Goal: Task Accomplishment & Management: Complete application form

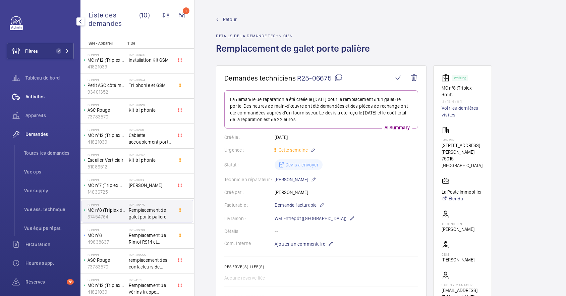
click at [33, 96] on span "Activités" at bounding box center [50, 96] width 48 height 7
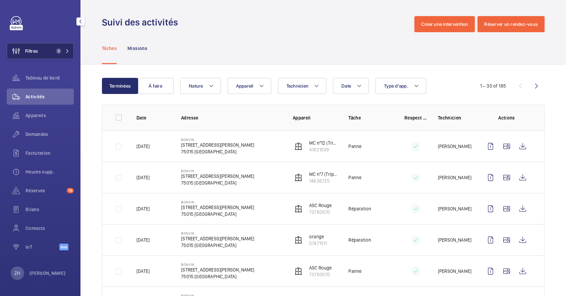
click at [44, 49] on button "Filtres 2" at bounding box center [40, 51] width 67 height 16
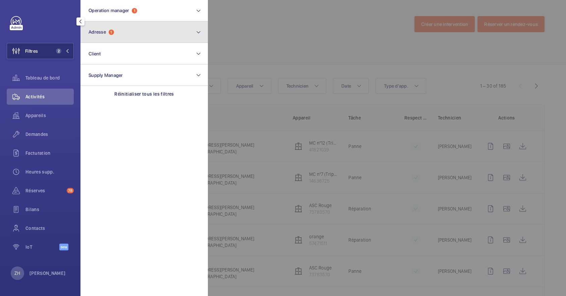
click at [122, 37] on button "Adresse 1" at bounding box center [145, 31] width 128 height 21
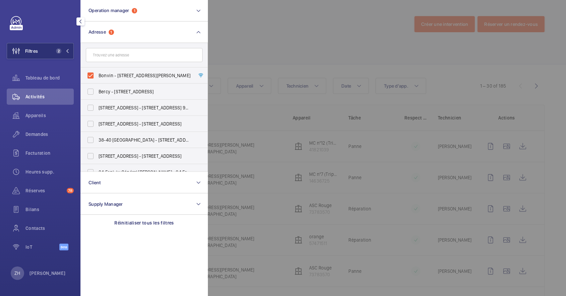
drag, startPoint x: 95, startPoint y: 76, endPoint x: 150, endPoint y: 53, distance: 59.8
click at [95, 75] on label "Bonvin - [STREET_ADDRESS][PERSON_NAME]" at bounding box center [139, 75] width 117 height 16
click at [95, 75] on input "Bonvin - [STREET_ADDRESS][PERSON_NAME]" at bounding box center [90, 75] width 13 height 13
checkbox input "false"
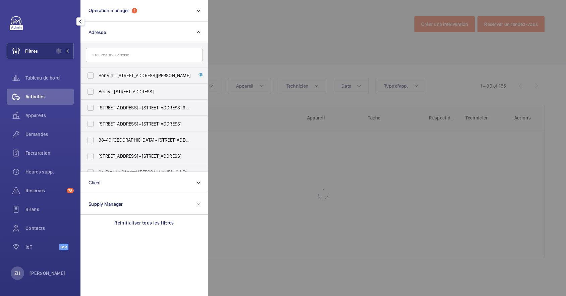
click at [236, 21] on div at bounding box center [491, 148] width 566 height 296
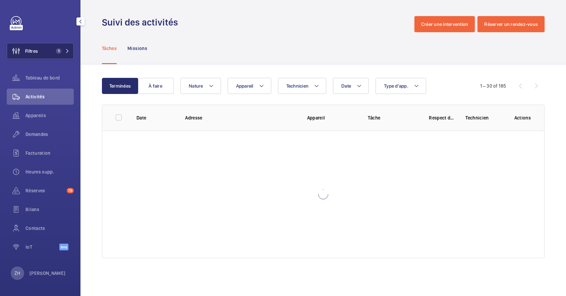
click at [34, 52] on span "Filtres" at bounding box center [31, 51] width 13 height 7
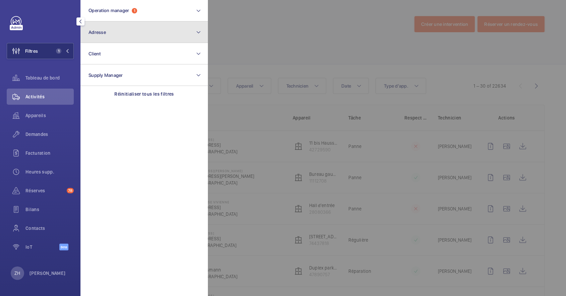
click at [113, 25] on button "Adresse" at bounding box center [145, 31] width 128 height 21
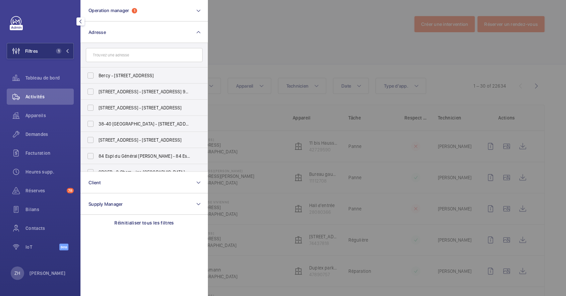
click at [114, 47] on form at bounding box center [144, 55] width 127 height 24
click at [113, 52] on input "text" at bounding box center [144, 55] width 117 height 14
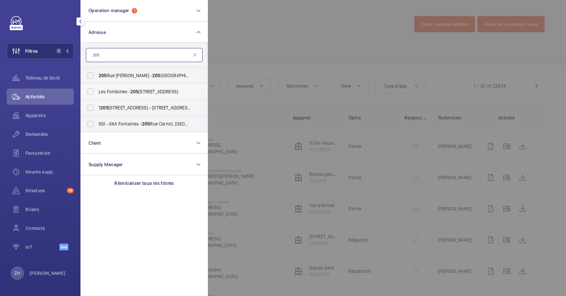
type input "205"
click at [91, 93] on label "Les Fontaines - [STREET_ADDRESS]" at bounding box center [139, 92] width 117 height 16
click at [91, 93] on input "Les Fontaines - [STREET_ADDRESS]" at bounding box center [90, 91] width 13 height 13
checkbox input "true"
click at [36, 116] on span "Appareils" at bounding box center [50, 115] width 48 height 7
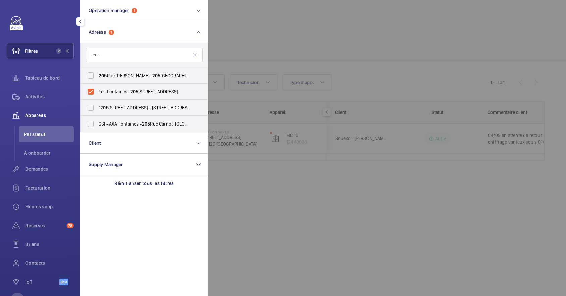
drag, startPoint x: 282, startPoint y: 37, endPoint x: 270, endPoint y: 44, distance: 13.7
click at [283, 36] on div at bounding box center [491, 148] width 566 height 296
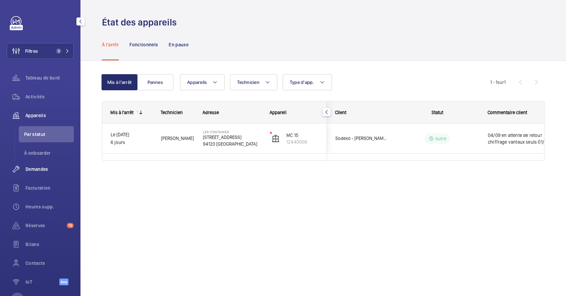
click at [40, 166] on span "Demandes" at bounding box center [50, 169] width 48 height 7
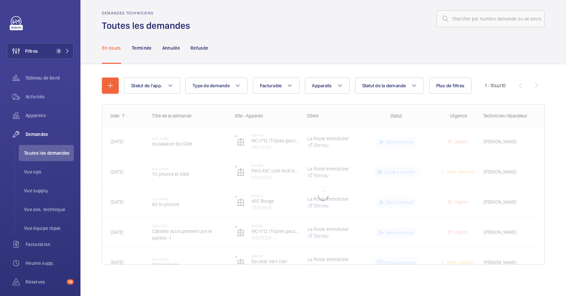
scroll to position [6, 0]
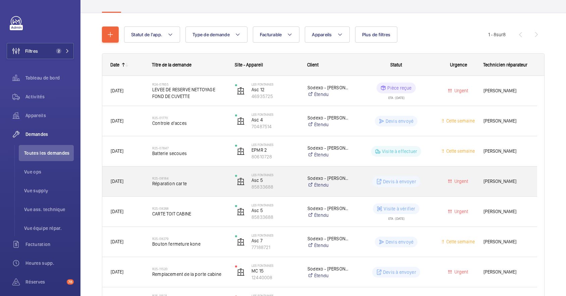
scroll to position [110, 0]
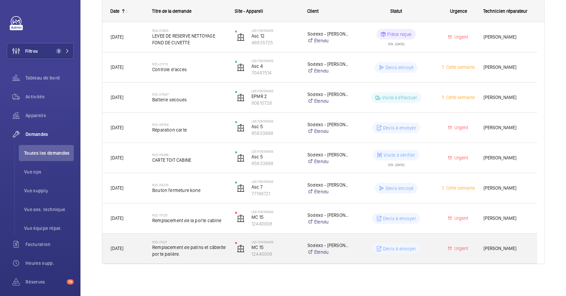
click at [195, 235] on div "R25-11521 Remplacement de patins et câblette porte palière." at bounding box center [185, 249] width 82 height 30
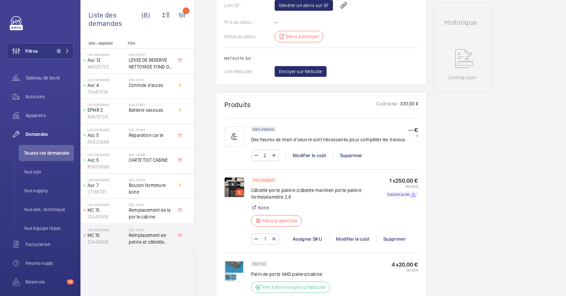
scroll to position [333, 0]
click at [230, 184] on img at bounding box center [235, 187] width 20 height 20
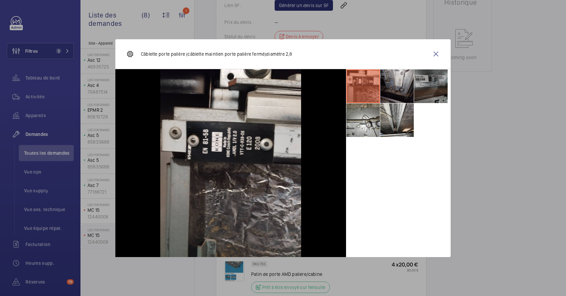
click at [403, 87] on li at bounding box center [398, 86] width 34 height 34
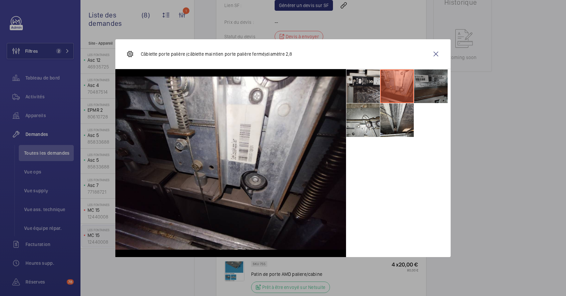
click at [430, 82] on li at bounding box center [431, 86] width 34 height 34
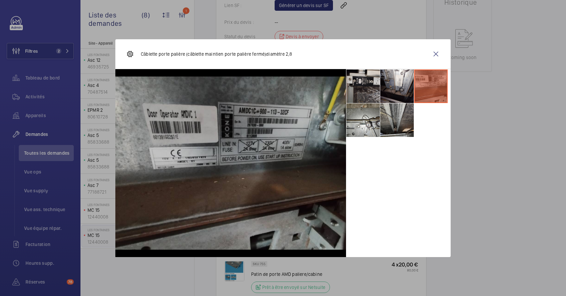
click at [397, 111] on li at bounding box center [398, 120] width 34 height 34
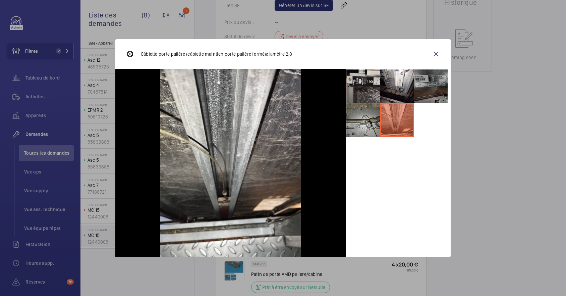
click at [366, 119] on li at bounding box center [364, 120] width 34 height 34
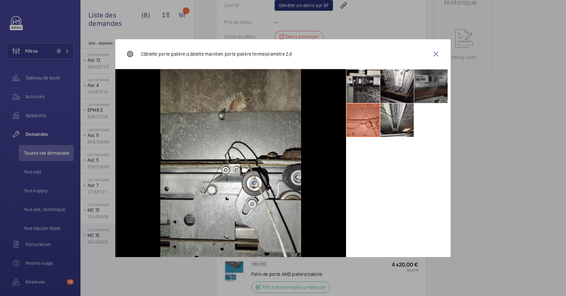
click at [439, 77] on li at bounding box center [431, 86] width 34 height 34
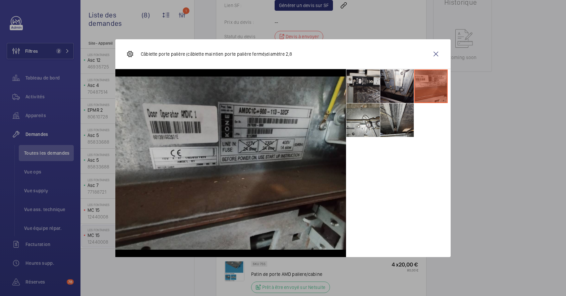
click at [400, 111] on li at bounding box center [398, 120] width 34 height 34
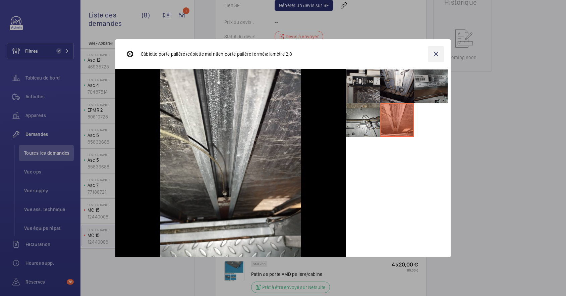
click at [440, 52] on wm-front-icon-button at bounding box center [436, 54] width 16 height 16
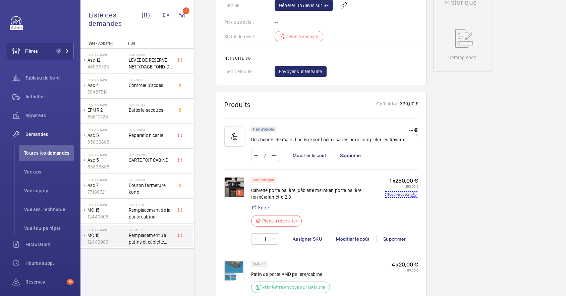
drag, startPoint x: 408, startPoint y: 195, endPoint x: 488, endPoint y: 62, distance: 155.6
click at [408, 195] on p "Supplier quote" at bounding box center [399, 194] width 22 height 2
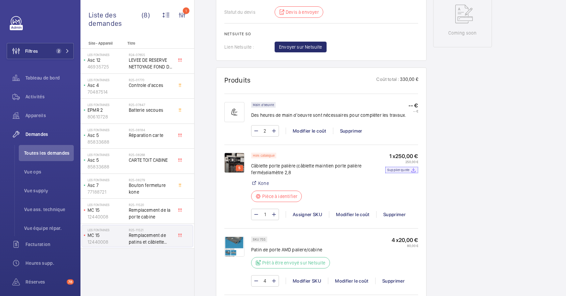
scroll to position [403, 0]
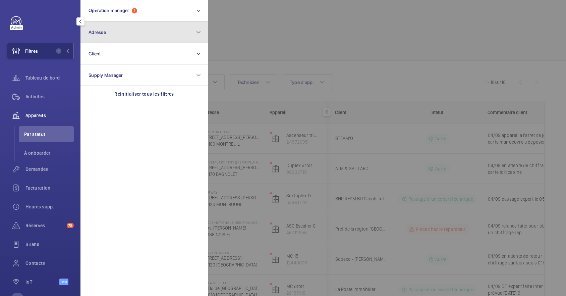
click at [147, 36] on button "Adresse" at bounding box center [145, 31] width 128 height 21
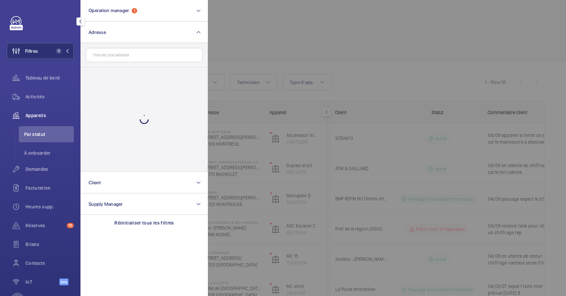
click at [139, 51] on input "text" at bounding box center [144, 55] width 117 height 14
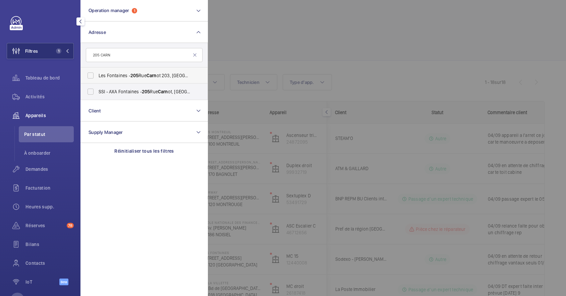
type input "205 CARN"
click at [91, 76] on label "Les Fontaines - [STREET_ADDRESS]" at bounding box center [139, 75] width 117 height 16
click at [91, 76] on input "Les Fontaines - [STREET_ADDRESS]" at bounding box center [90, 75] width 13 height 13
checkbox input "true"
click at [295, 39] on div at bounding box center [491, 148] width 566 height 296
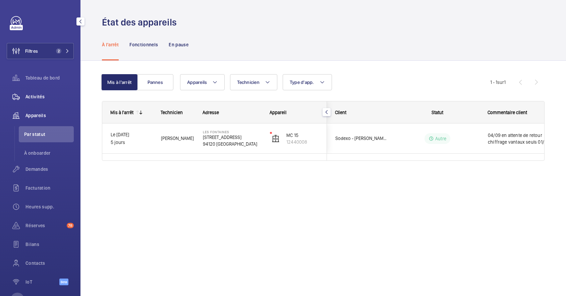
click at [33, 94] on span "Activités" at bounding box center [50, 96] width 48 height 7
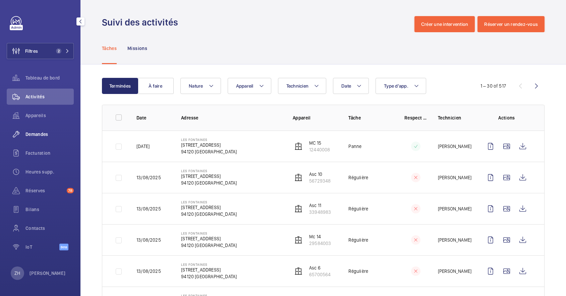
click at [38, 128] on div "Demandes" at bounding box center [40, 134] width 67 height 16
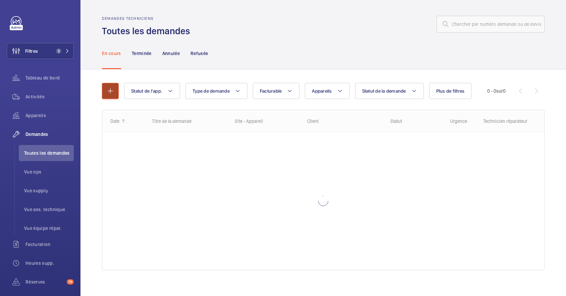
click at [106, 87] on mat-icon "button" at bounding box center [110, 91] width 8 height 8
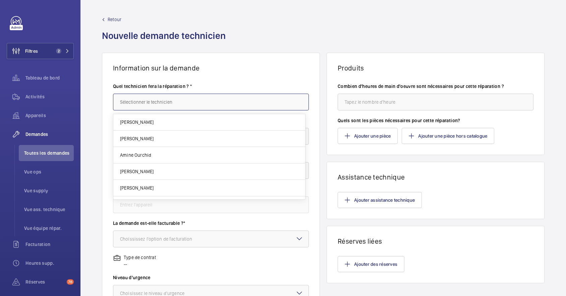
click at [229, 102] on input "text" at bounding box center [211, 102] width 196 height 17
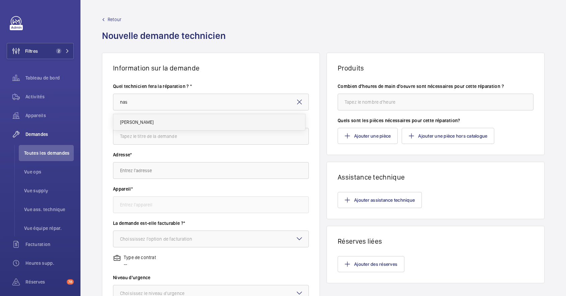
click at [167, 122] on mat-option "[PERSON_NAME]" at bounding box center [209, 122] width 192 height 16
type input "[PERSON_NAME]"
click at [168, 142] on input "text" at bounding box center [211, 136] width 196 height 17
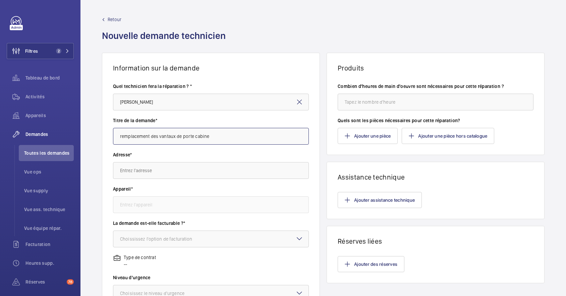
type input "remplacement des vantaux de porte cabine"
click at [169, 173] on input "text" at bounding box center [211, 170] width 196 height 17
click at [169, 170] on input "text" at bounding box center [211, 170] width 196 height 17
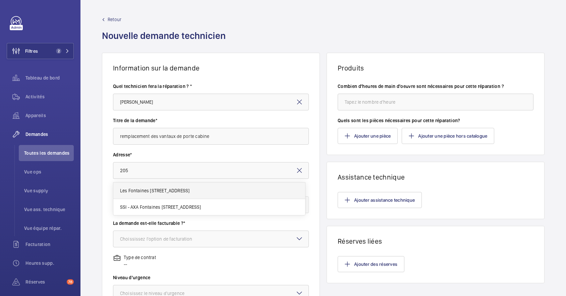
click at [172, 188] on span "Les Fontaines 205 Rue Carnot 203, 94120 FONTENAY-SOUS-BOIS" at bounding box center [154, 190] width 69 height 7
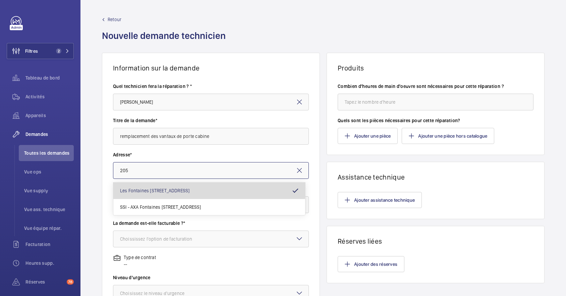
type input "Les Fontaines 205 Rue Carnot 203, 94120 FONTENAY-SOUS-BOIS"
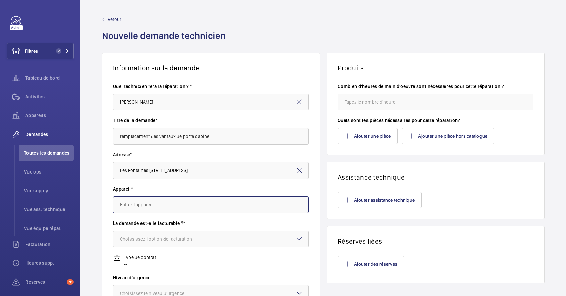
click at [176, 205] on input "text" at bounding box center [211, 204] width 196 height 17
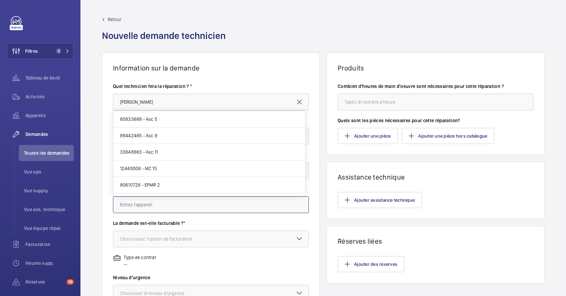
scroll to position [89, 0]
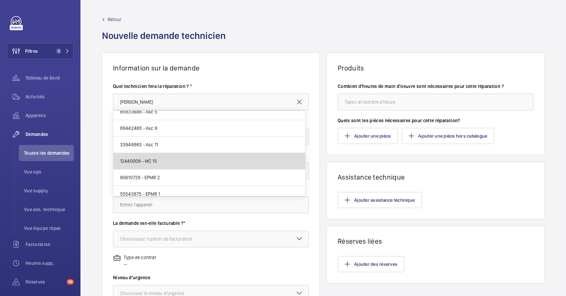
click at [223, 161] on mat-option "12440008 - MC 15" at bounding box center [209, 161] width 192 height 16
type input "12440008 - MC 15"
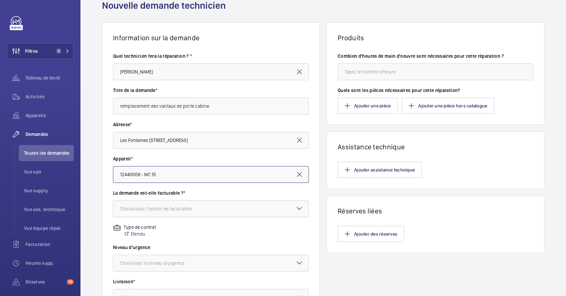
scroll to position [45, 0]
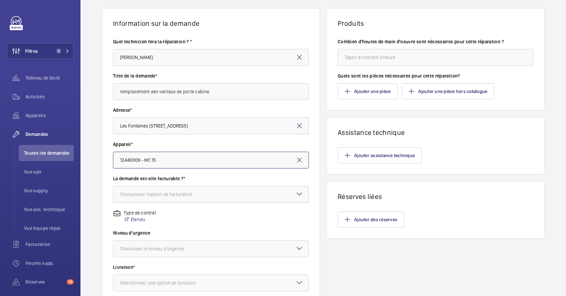
click at [232, 194] on div at bounding box center [210, 194] width 195 height 16
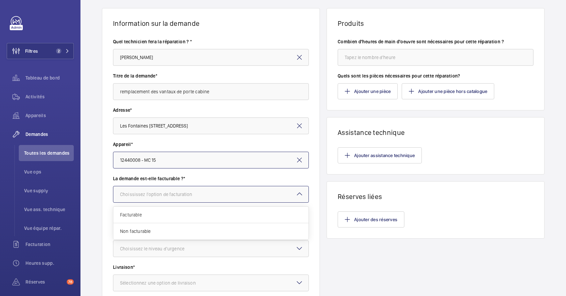
click at [212, 200] on div at bounding box center [210, 194] width 195 height 16
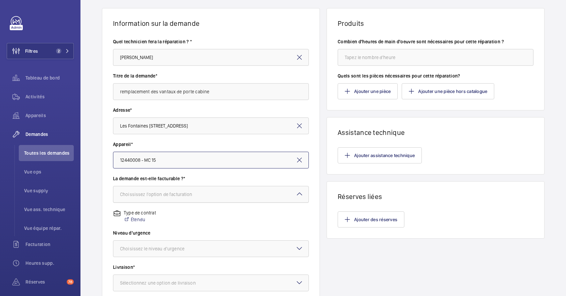
click at [239, 195] on div at bounding box center [210, 194] width 195 height 16
click at [262, 191] on div at bounding box center [210, 194] width 195 height 16
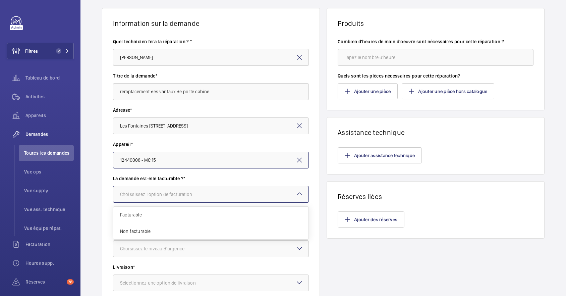
click at [262, 191] on div at bounding box center [210, 194] width 195 height 16
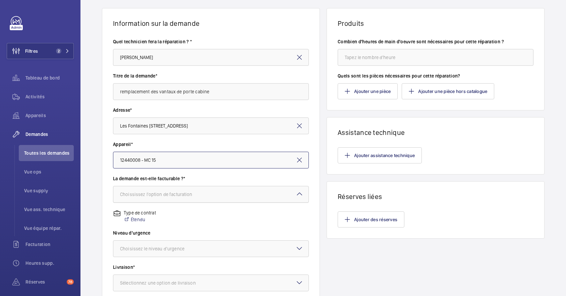
click at [254, 198] on div at bounding box center [210, 194] width 195 height 16
click at [362, 271] on div "Produits Combien d'heures de main d'oeuvre sont nécessaires pour cette réparati…" at bounding box center [436, 186] width 218 height 357
click at [219, 194] on div at bounding box center [210, 194] width 195 height 16
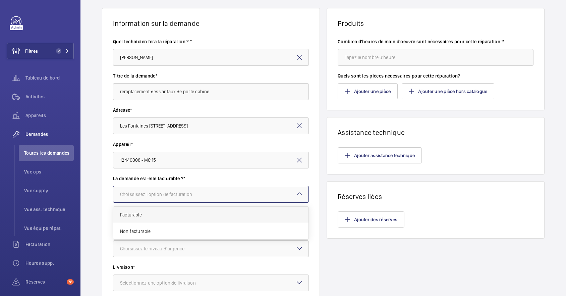
click at [196, 212] on span "Facturable" at bounding box center [211, 214] width 182 height 7
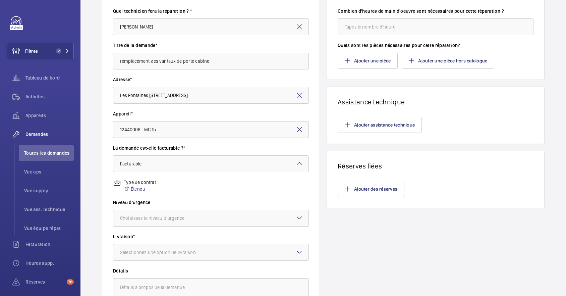
scroll to position [89, 0]
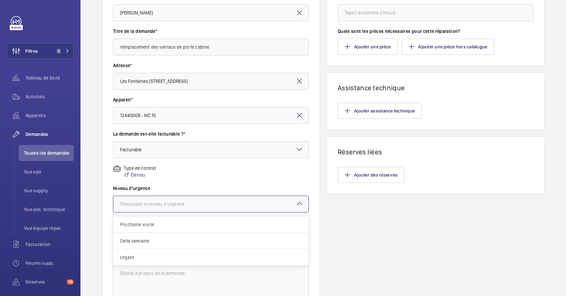
click at [260, 204] on div at bounding box center [210, 204] width 195 height 16
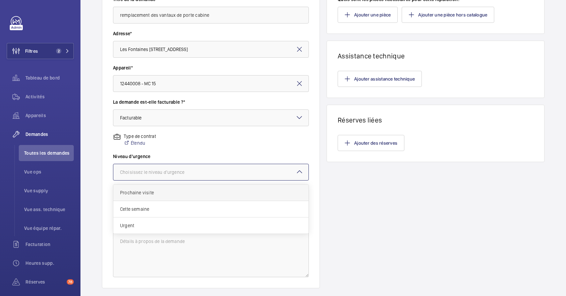
scroll to position [134, 0]
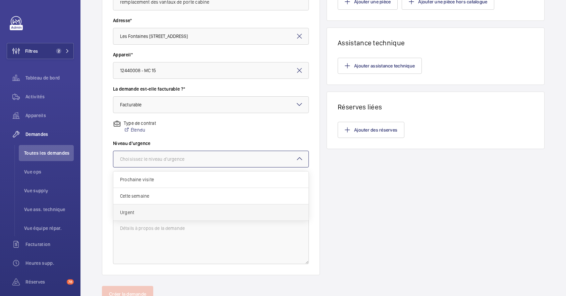
click at [187, 217] on div "Urgent" at bounding box center [210, 212] width 195 height 16
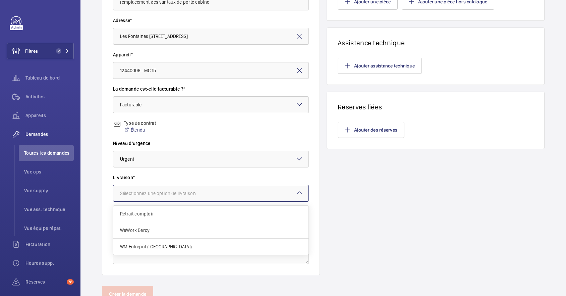
drag, startPoint x: 217, startPoint y: 189, endPoint x: 219, endPoint y: 195, distance: 7.1
click at [217, 188] on div at bounding box center [210, 193] width 195 height 16
click at [169, 245] on span "WM Entrepôt ([GEOGRAPHIC_DATA])" at bounding box center [211, 246] width 182 height 7
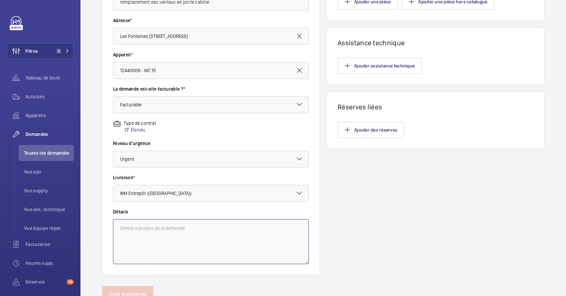
click at [220, 230] on textarea at bounding box center [211, 241] width 196 height 45
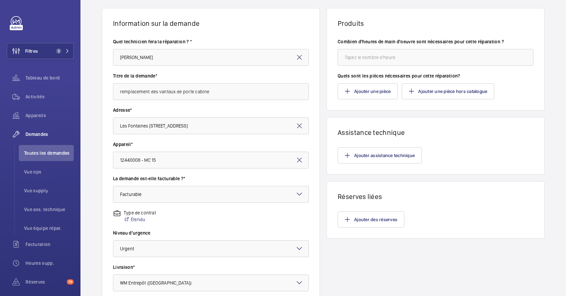
scroll to position [0, 0]
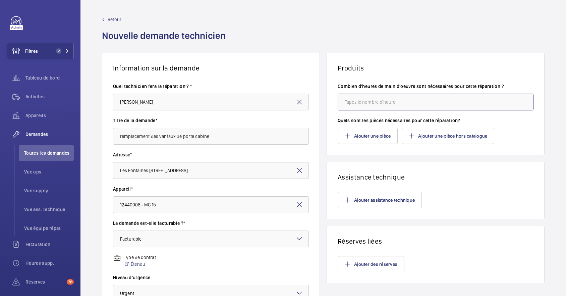
click at [443, 100] on input "number" at bounding box center [436, 102] width 196 height 17
type input "10"
click at [443, 136] on button "Ajouter une pièce hors catalogue" at bounding box center [448, 136] width 93 height 16
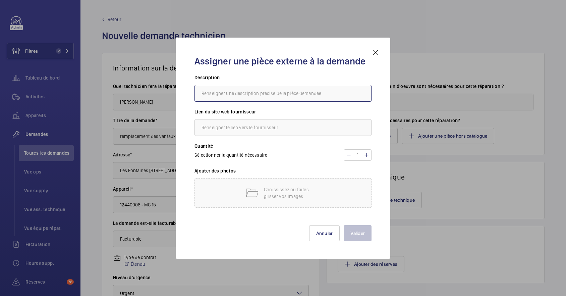
click at [248, 91] on input "text" at bounding box center [283, 93] width 177 height 17
type input "Vantaux ce porte cabine"
click at [252, 128] on input "text" at bounding box center [283, 127] width 177 height 17
type input "prokodis"
click at [368, 154] on mat-icon at bounding box center [366, 155] width 5 height 8
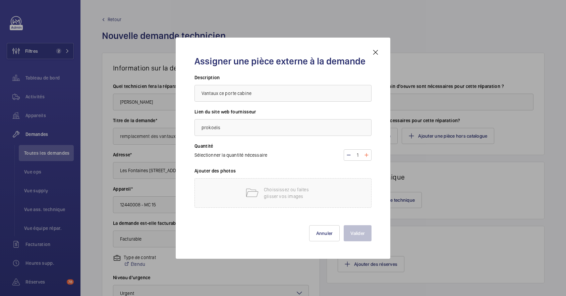
type input "2"
click at [255, 196] on mat-icon at bounding box center [251, 192] width 13 height 13
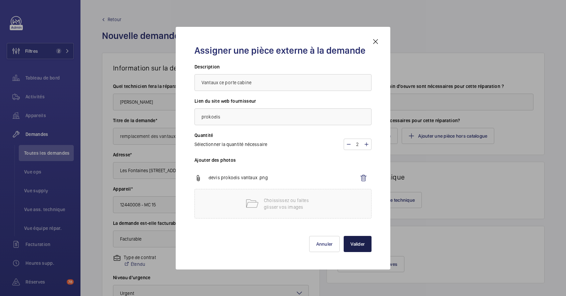
click at [359, 243] on button "Valider" at bounding box center [358, 244] width 28 height 16
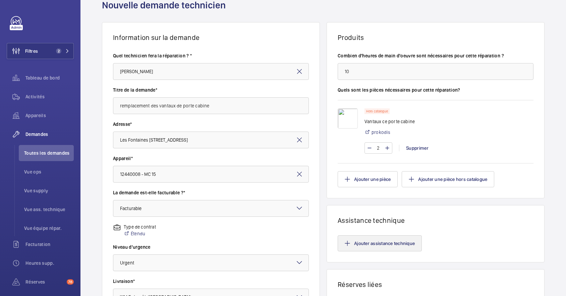
scroll to position [45, 0]
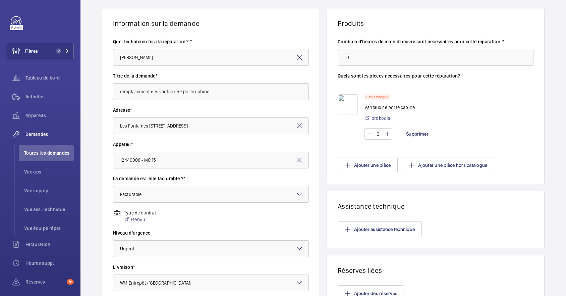
click at [367, 133] on mat-icon at bounding box center [369, 134] width 5 height 8
type input "1"
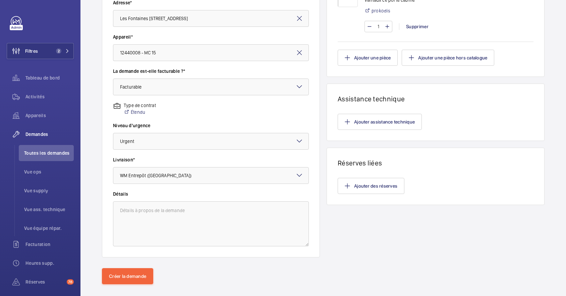
scroll to position [161, 0]
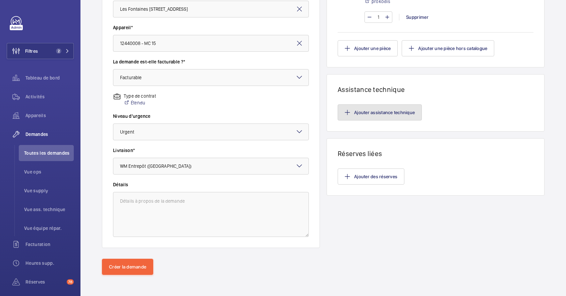
click at [393, 114] on button "Ajouter assistance technique" at bounding box center [380, 112] width 84 height 16
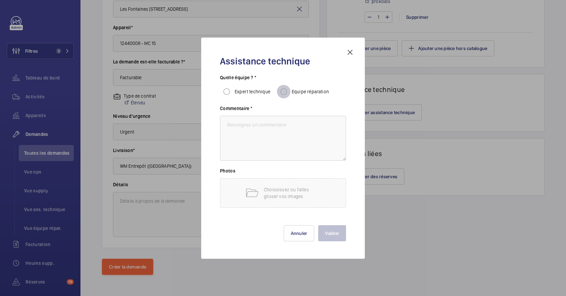
click at [284, 90] on input "Equipe réparation" at bounding box center [283, 91] width 13 height 13
radio input "true"
click at [282, 125] on textarea at bounding box center [283, 138] width 126 height 45
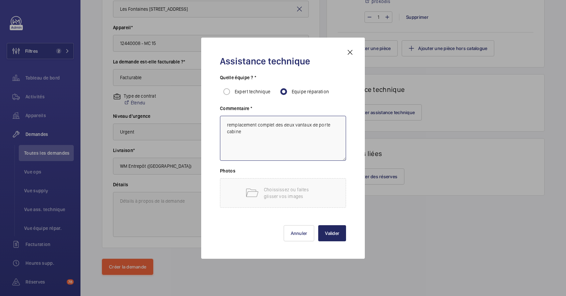
type textarea "remplacement complet des deux vantaux de porte cabine"
click at [328, 231] on button "Valider" at bounding box center [332, 233] width 28 height 16
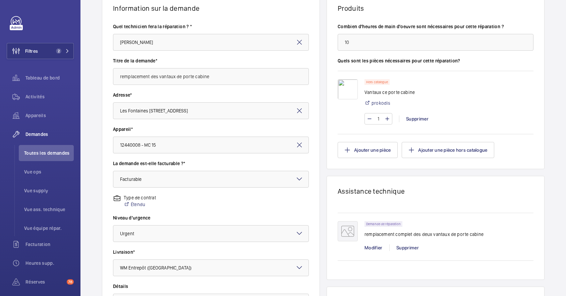
scroll to position [89, 0]
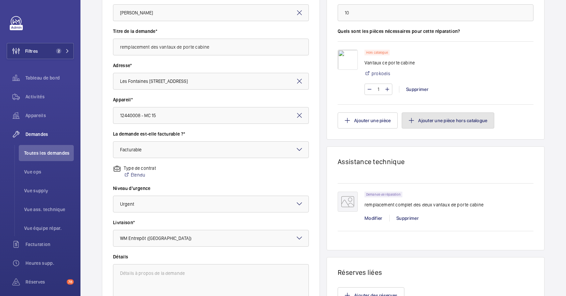
click at [427, 122] on button "Ajouter une pièce hors catalogue" at bounding box center [448, 120] width 93 height 16
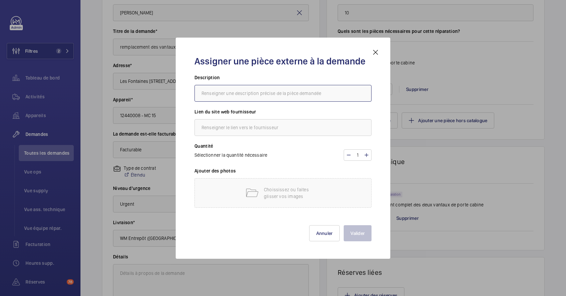
click at [290, 92] on input "text" at bounding box center [283, 93] width 177 height 17
type input "cablette porte paliere"
click at [272, 124] on input "text" at bounding box center [283, 127] width 177 height 17
type input "prokodis"
click at [282, 191] on p "Choississez ou faites glisser vos images" at bounding box center [292, 192] width 57 height 13
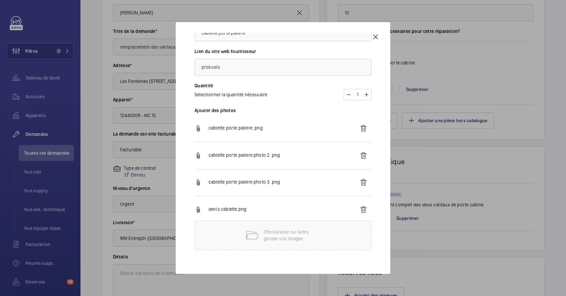
scroll to position [72, 0]
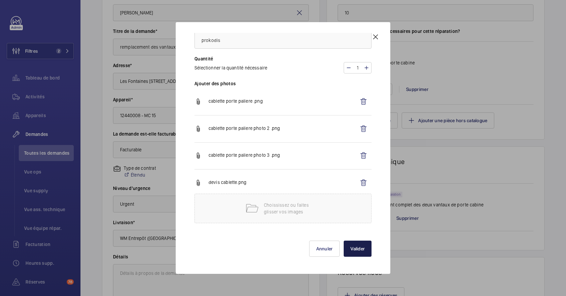
click at [349, 250] on button "Valider" at bounding box center [358, 249] width 28 height 16
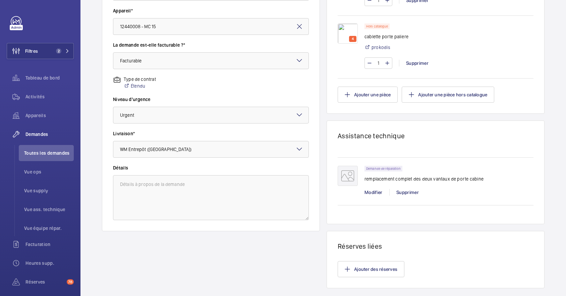
scroll to position [179, 0]
click at [382, 95] on button "Ajouter une pièce" at bounding box center [368, 94] width 60 height 16
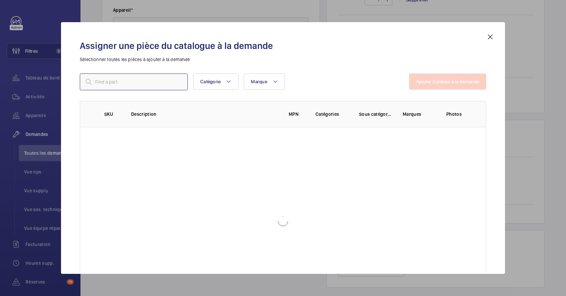
click at [147, 79] on input "text" at bounding box center [134, 81] width 108 height 17
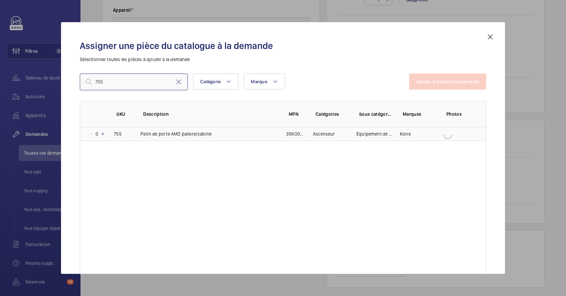
type input "755"
click at [102, 134] on mat-icon at bounding box center [102, 133] width 5 height 5
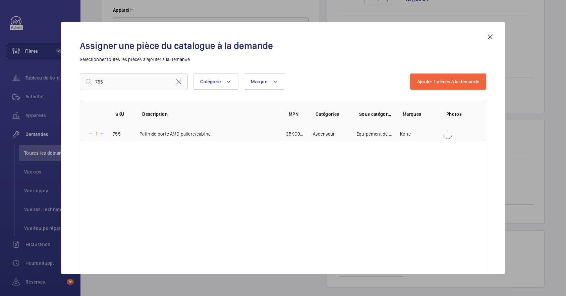
click at [102, 134] on mat-icon at bounding box center [101, 133] width 5 height 5
click at [102, 134] on mat-icon at bounding box center [102, 133] width 5 height 5
click at [453, 81] on button "Ajouter 1 pièces à la demande" at bounding box center [448, 81] width 76 height 16
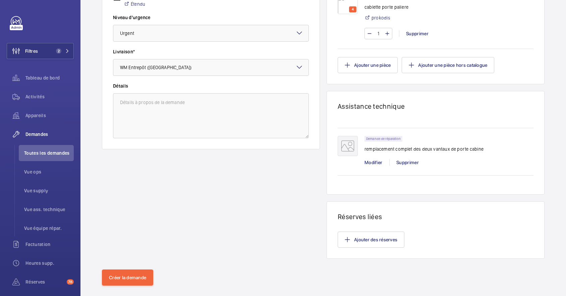
scroll to position [270, 0]
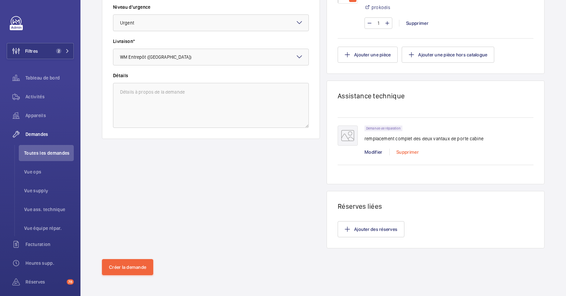
click at [410, 150] on div "Supprimer" at bounding box center [408, 152] width 36 height 7
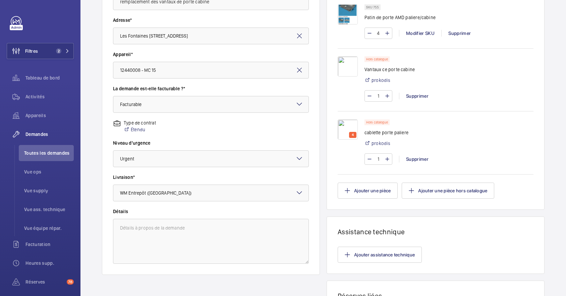
scroll to position [180, 0]
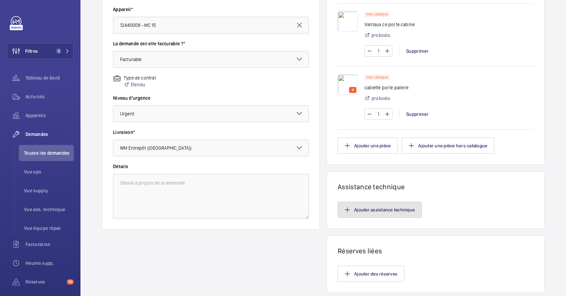
click at [382, 210] on button "Ajouter assistance technique" at bounding box center [380, 210] width 84 height 16
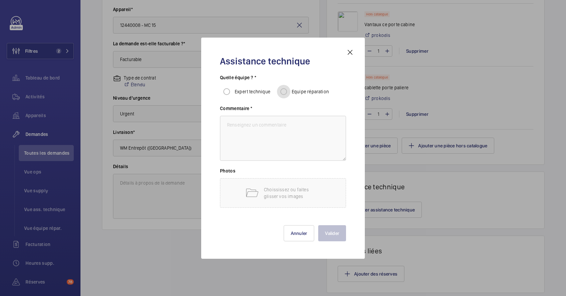
click at [286, 90] on input "Equipe réparation" at bounding box center [283, 91] width 13 height 13
radio input "true"
click at [253, 130] on textarea at bounding box center [283, 138] width 126 height 45
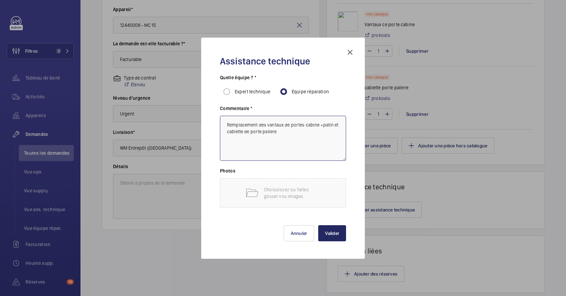
type textarea "Remplacement des vantaux de portes cabine +patin et cablette de porte paliere"
click at [341, 231] on button "Valider" at bounding box center [332, 233] width 28 height 16
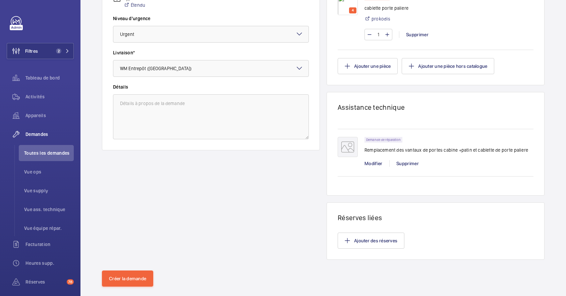
scroll to position [270, 0]
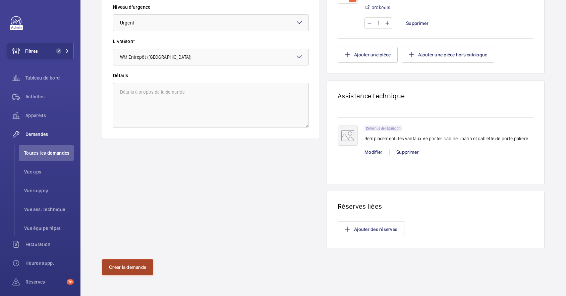
click at [129, 268] on button "Créer la demande" at bounding box center [127, 267] width 51 height 16
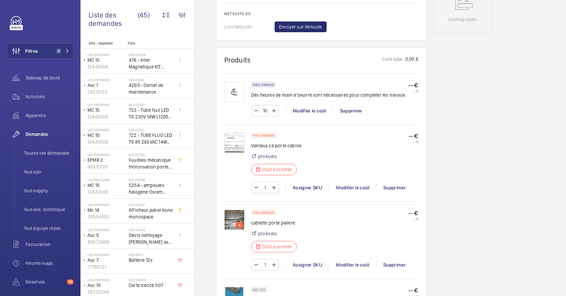
scroll to position [430, 0]
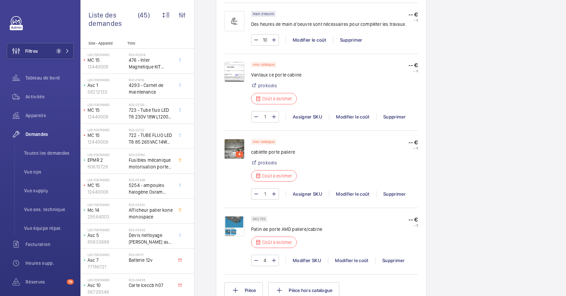
click at [286, 241] on p "Coût à estimer" at bounding box center [277, 242] width 30 height 7
click at [350, 261] on div "Modifier le coût" at bounding box center [351, 260] width 47 height 7
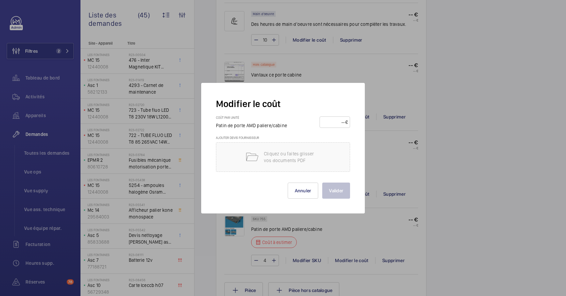
click at [330, 126] on input "number" at bounding box center [333, 122] width 23 height 11
type input "20"
click at [343, 194] on button "Valider" at bounding box center [337, 191] width 28 height 16
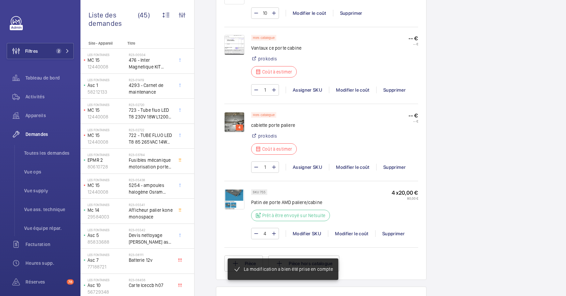
scroll to position [449, 0]
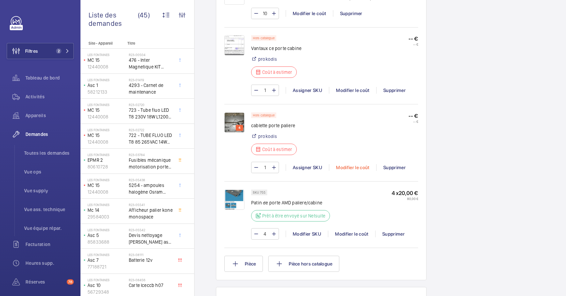
click at [356, 165] on div "Modifier le coût" at bounding box center [352, 167] width 47 height 7
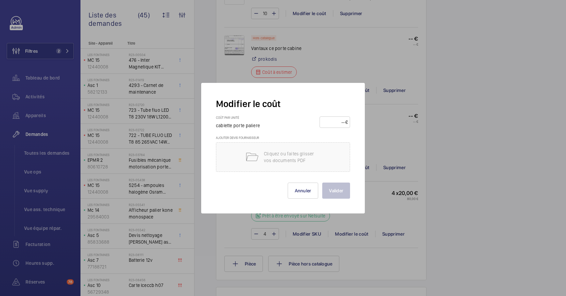
click at [337, 123] on input "number" at bounding box center [333, 122] width 23 height 11
type input "250"
click at [337, 187] on button "Valider" at bounding box center [337, 191] width 28 height 16
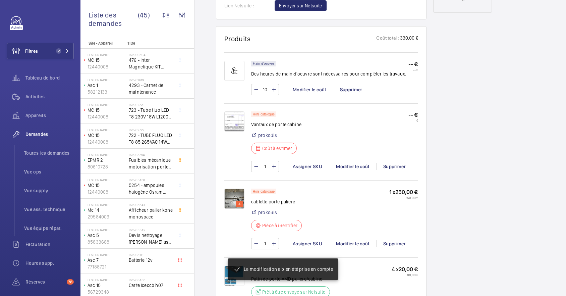
scroll to position [387, 0]
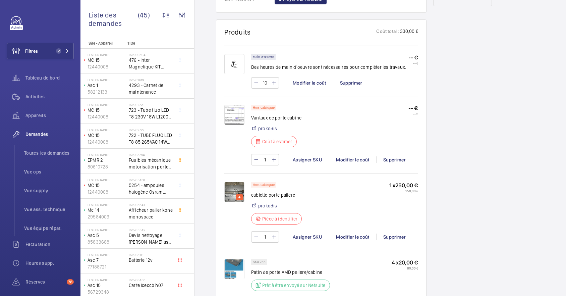
click at [408, 108] on div "Hors catalogue Vantaux ce porte cabine prokodis Coût à estimer -- € -- €" at bounding box center [334, 128] width 167 height 47
click at [348, 160] on div "Modifier le coût" at bounding box center [352, 159] width 47 height 7
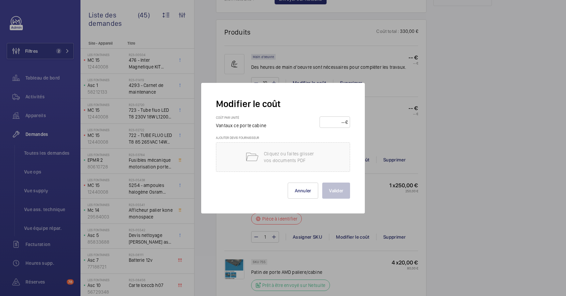
click at [333, 125] on input "number" at bounding box center [333, 122] width 23 height 11
type input "930"
drag, startPoint x: 339, startPoint y: 188, endPoint x: 359, endPoint y: 187, distance: 20.9
click at [339, 189] on button "Valider" at bounding box center [337, 191] width 28 height 16
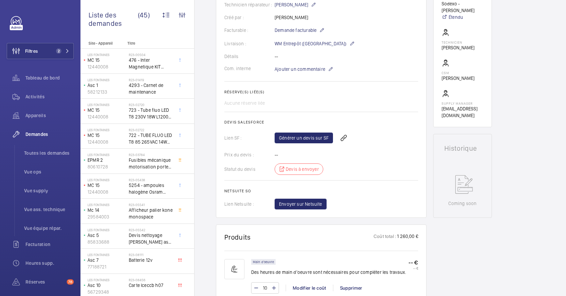
scroll to position [228, 0]
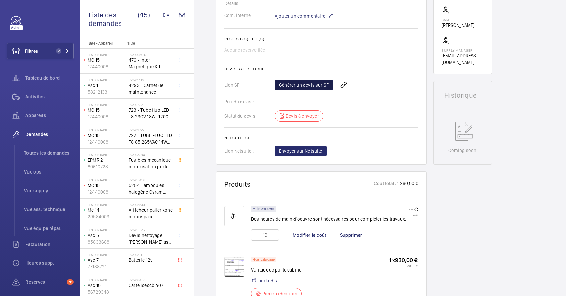
click at [314, 85] on link "Générer un devis sur SF" at bounding box center [304, 85] width 58 height 11
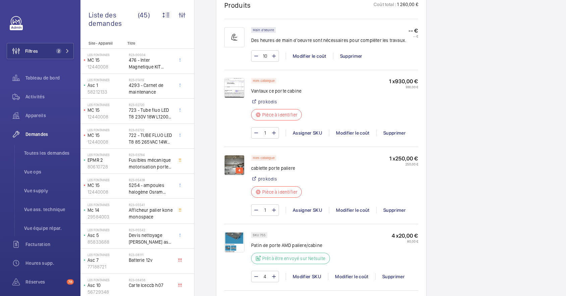
scroll to position [317, 0]
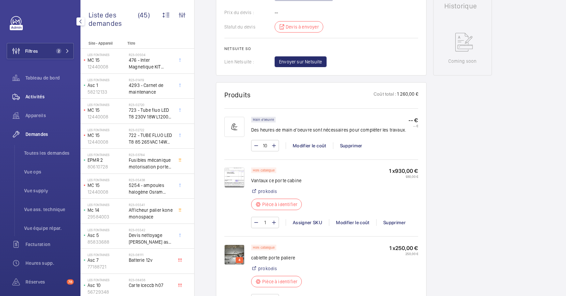
click at [37, 95] on span "Activités" at bounding box center [50, 96] width 48 height 7
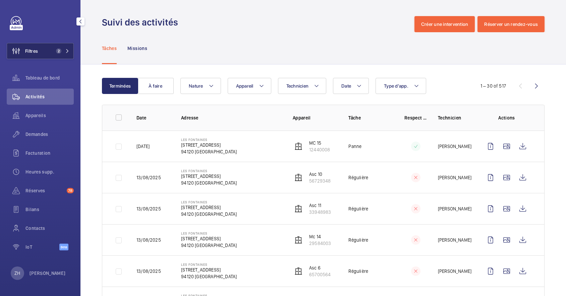
click at [45, 50] on button "Filtres 2" at bounding box center [40, 51] width 67 height 16
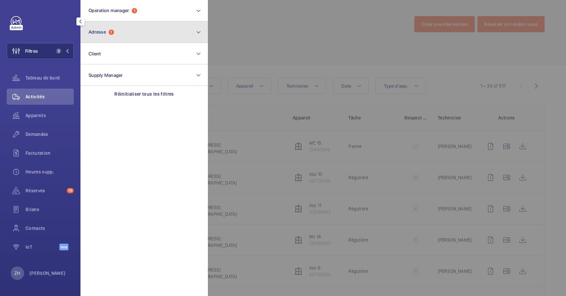
click at [131, 37] on button "Adresse 1" at bounding box center [145, 31] width 128 height 21
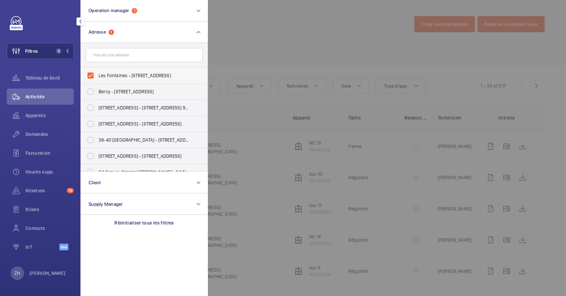
click at [93, 74] on label "Les Fontaines - 205 Rue Carnot 203, FONTENAY-SOUS-BOIS 94120" at bounding box center [139, 75] width 117 height 16
click at [93, 74] on input "Les Fontaines - 205 Rue Carnot 203, FONTENAY-SOUS-BOIS 94120" at bounding box center [90, 75] width 13 height 13
checkbox input "false"
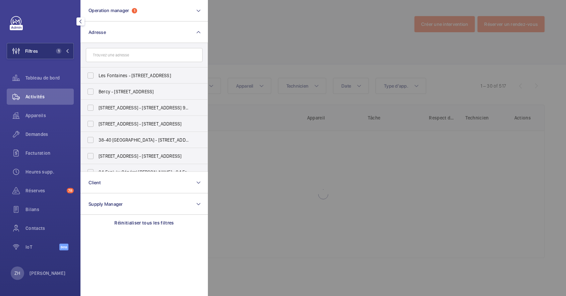
drag, startPoint x: 305, startPoint y: 41, endPoint x: 278, endPoint y: 41, distance: 27.5
click at [305, 40] on div at bounding box center [491, 148] width 566 height 296
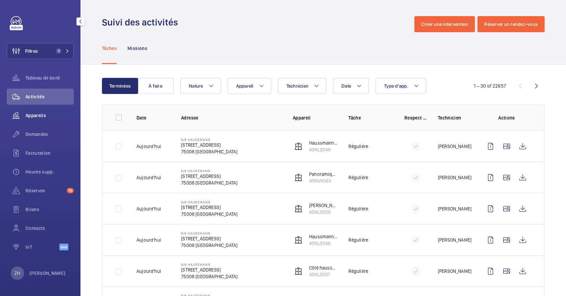
click at [38, 117] on span "Appareils" at bounding box center [50, 115] width 48 height 7
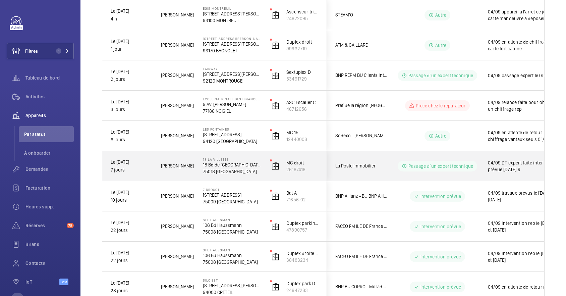
scroll to position [134, 0]
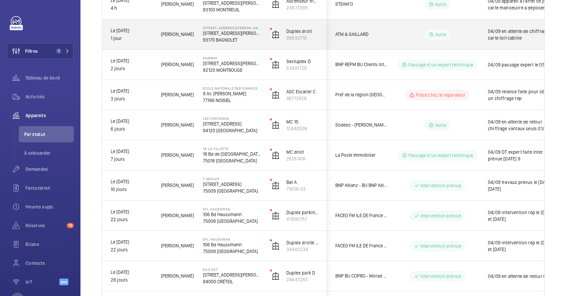
click at [265, 26] on div "Duplex droit 99932719" at bounding box center [294, 34] width 65 height 30
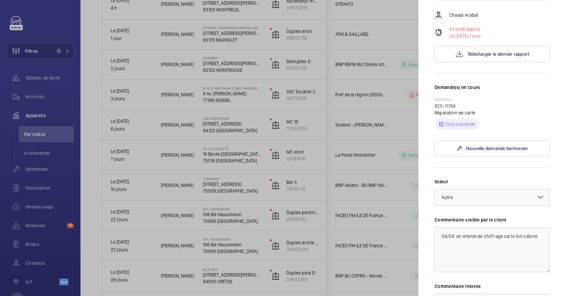
click at [359, 163] on div at bounding box center [283, 148] width 566 height 296
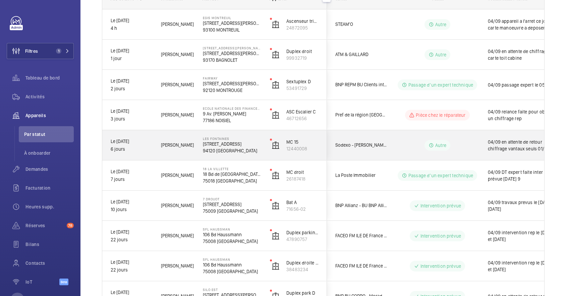
scroll to position [89, 0]
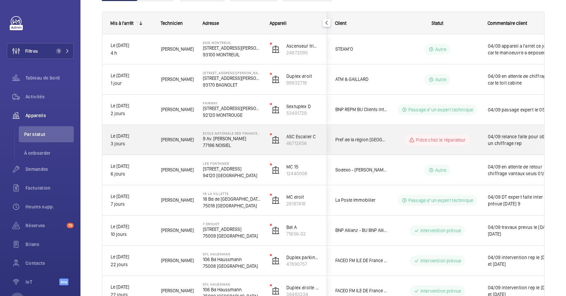
click at [251, 143] on p "77186 NOISIEL" at bounding box center [232, 145] width 58 height 7
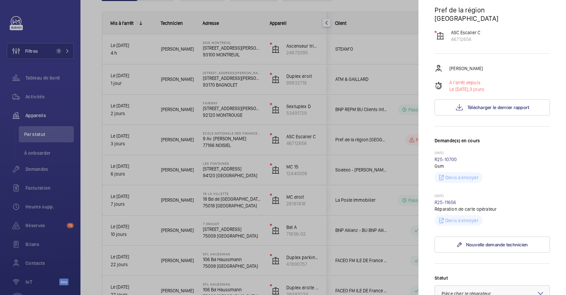
click at [371, 51] on div at bounding box center [283, 147] width 566 height 295
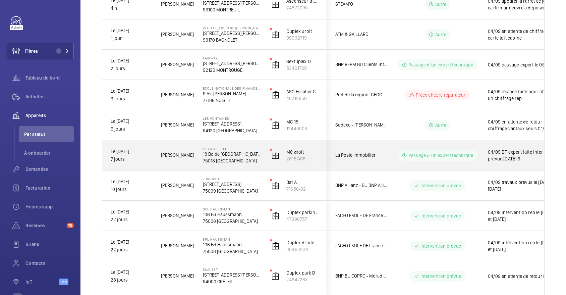
scroll to position [179, 0]
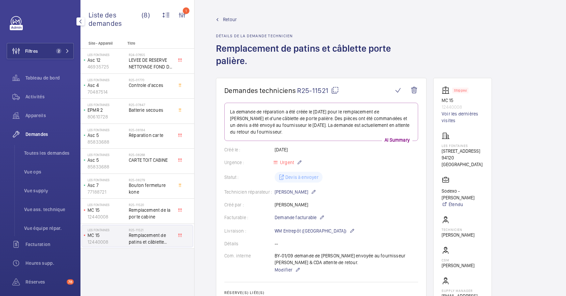
scroll to position [268, 0]
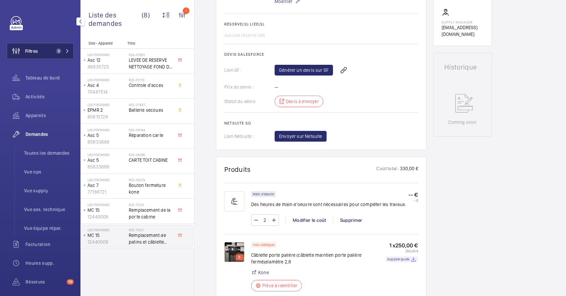
click at [43, 52] on button "Filtres 2" at bounding box center [40, 51] width 67 height 16
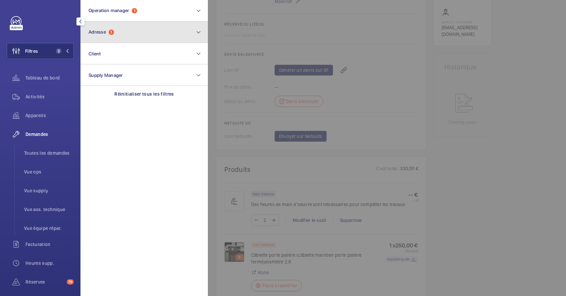
click at [195, 30] on button "Adresse 1" at bounding box center [145, 31] width 128 height 21
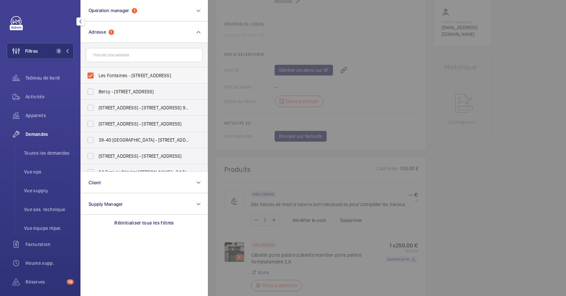
drag, startPoint x: 94, startPoint y: 76, endPoint x: 105, endPoint y: 67, distance: 14.4
click at [94, 75] on label "Les Fontaines - 205 Rue Carnot 203, FONTENAY-SOUS-BOIS 94120" at bounding box center [139, 75] width 117 height 16
click at [94, 75] on input "Les Fontaines - 205 Rue Carnot 203, FONTENAY-SOUS-BOIS 94120" at bounding box center [90, 75] width 13 height 13
checkbox input "false"
click at [122, 55] on input "text" at bounding box center [144, 55] width 117 height 14
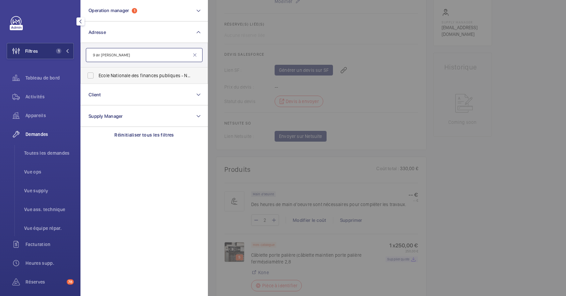
type input "9 av pierre men"
click at [92, 73] on label "Ecole Nationale des finances publiques - Noisiel - 9 Av . Pierre Men dès France…" at bounding box center [139, 75] width 117 height 16
click at [92, 73] on input "Ecole Nationale des finances publiques - Noisiel - 9 Av . Pierre Men dès France…" at bounding box center [90, 75] width 13 height 13
checkbox input "true"
click at [40, 134] on span "Demandes" at bounding box center [50, 134] width 48 height 7
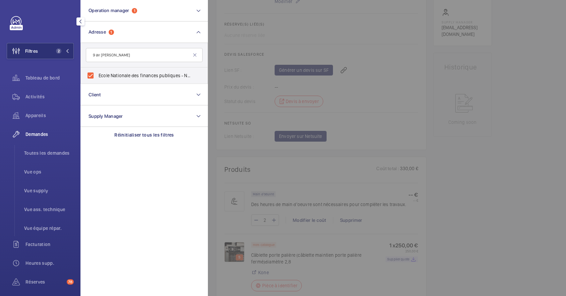
drag, startPoint x: 494, startPoint y: 197, endPoint x: 329, endPoint y: 152, distance: 171.4
click at [495, 197] on div at bounding box center [491, 148] width 566 height 296
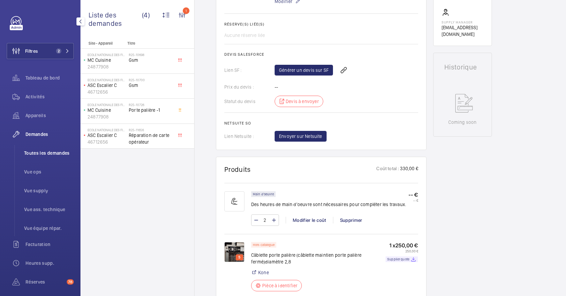
click at [39, 152] on span "Toutes les demandes" at bounding box center [49, 153] width 50 height 7
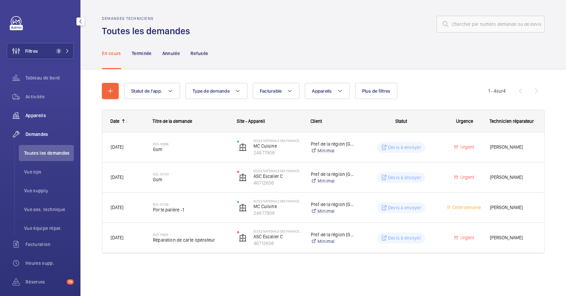
click at [38, 114] on span "Appareils" at bounding box center [50, 115] width 48 height 7
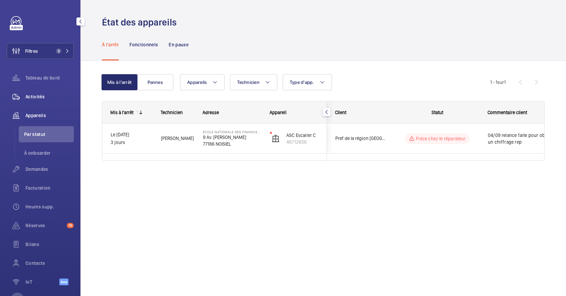
click at [38, 96] on span "Activités" at bounding box center [50, 96] width 48 height 7
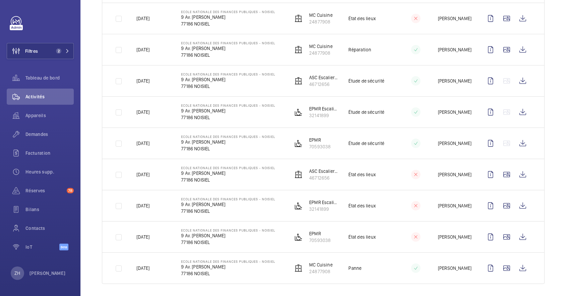
scroll to position [290, 0]
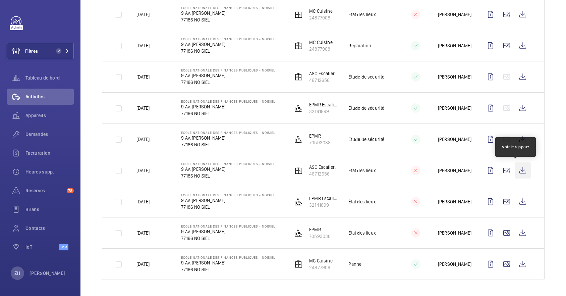
click at [515, 168] on wm-front-icon-button at bounding box center [523, 170] width 16 height 16
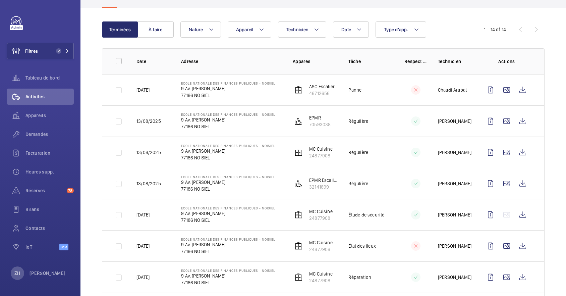
scroll to position [0, 0]
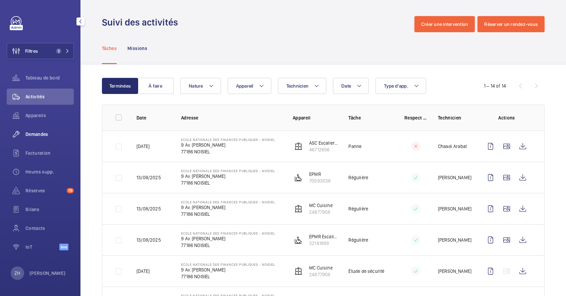
click at [38, 134] on span "Demandes" at bounding box center [50, 134] width 48 height 7
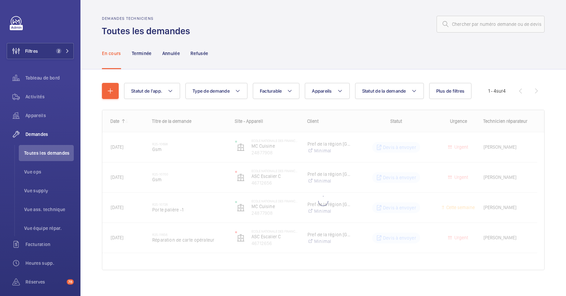
scroll to position [5, 0]
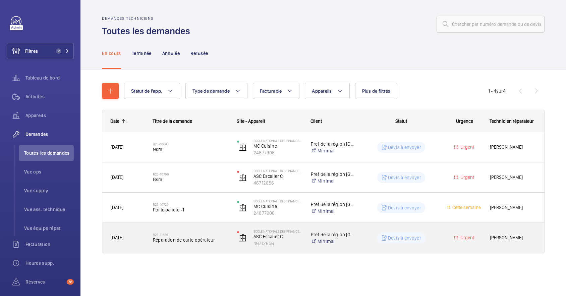
click at [435, 231] on div "Devis à envoyer" at bounding box center [398, 238] width 84 height 24
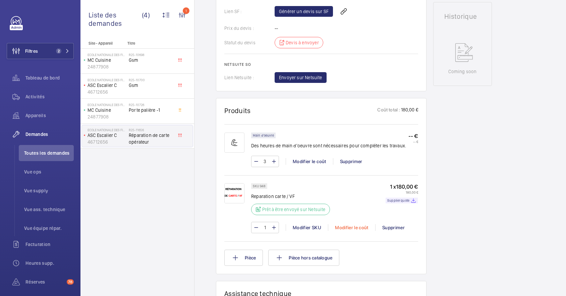
scroll to position [224, 0]
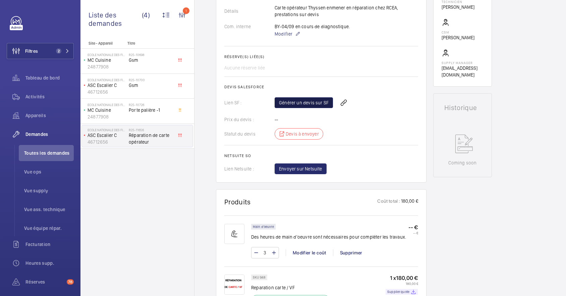
click at [299, 103] on link "Générer un devis sur SF" at bounding box center [304, 102] width 58 height 11
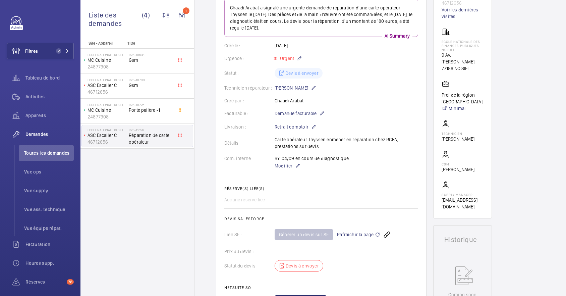
scroll to position [89, 0]
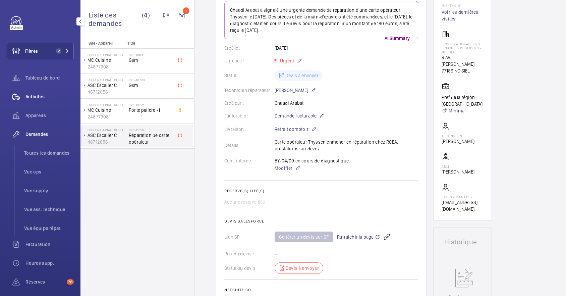
click at [38, 95] on span "Activités" at bounding box center [50, 96] width 48 height 7
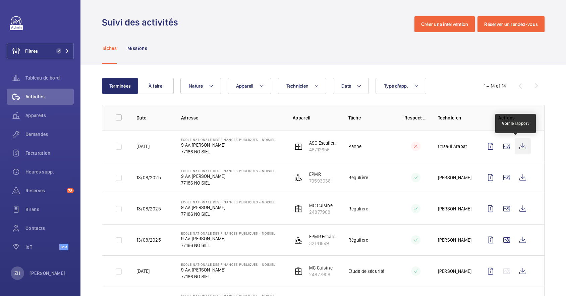
click at [515, 145] on wm-front-icon-button at bounding box center [523, 146] width 16 height 16
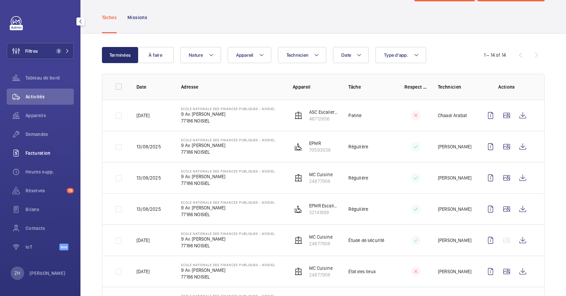
scroll to position [45, 0]
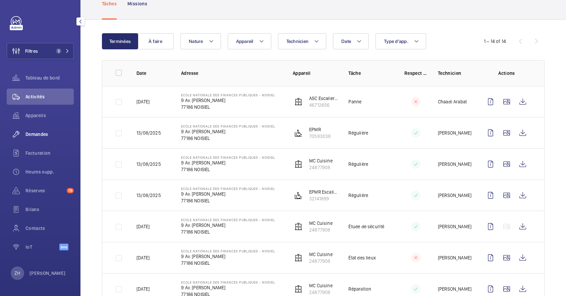
click at [42, 130] on div "Demandes" at bounding box center [40, 134] width 67 height 16
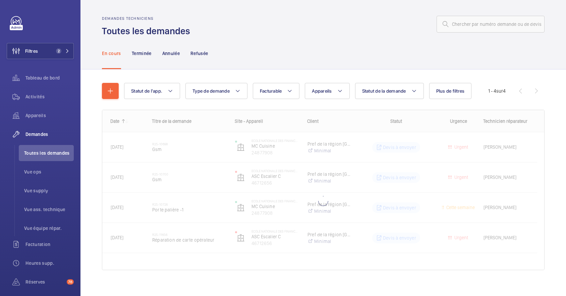
scroll to position [6, 0]
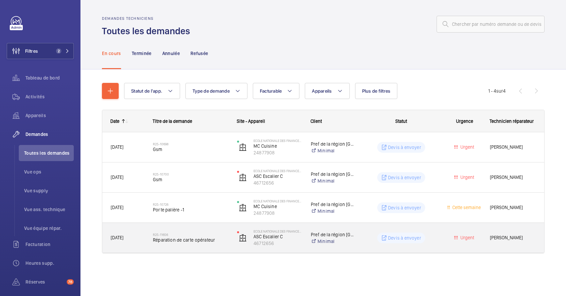
click at [356, 238] on div "Devis à envoyer" at bounding box center [398, 238] width 84 height 24
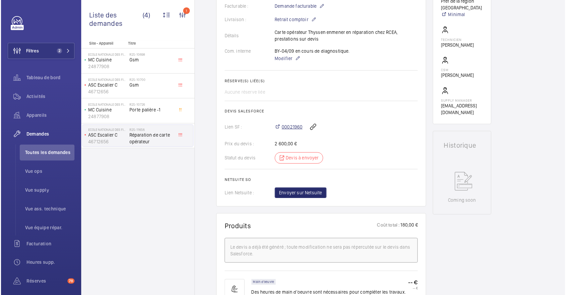
scroll to position [192, 0]
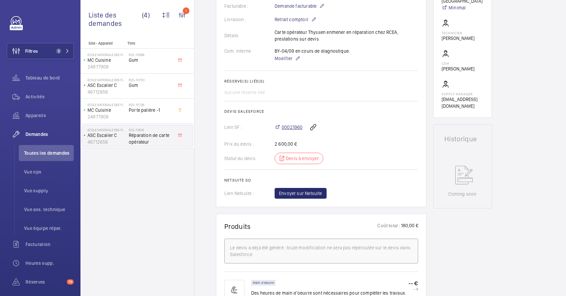
click at [288, 125] on span "00021960" at bounding box center [292, 127] width 21 height 7
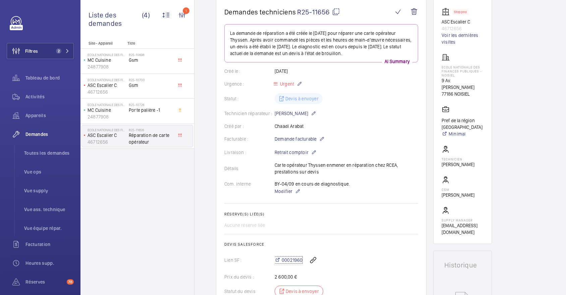
scroll to position [65, 0]
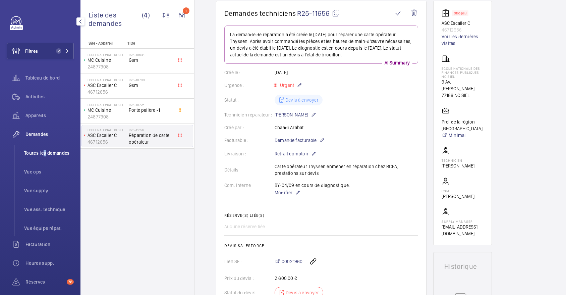
click at [43, 148] on li "Toutes les demandes" at bounding box center [46, 153] width 55 height 16
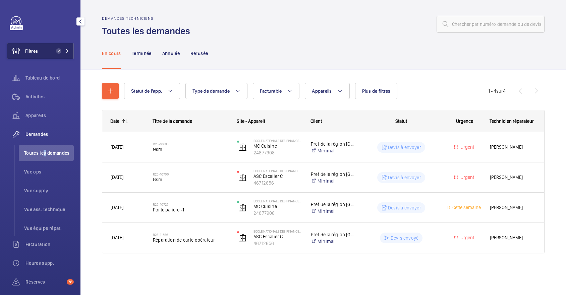
click at [43, 50] on button "Filtres 2" at bounding box center [40, 51] width 67 height 16
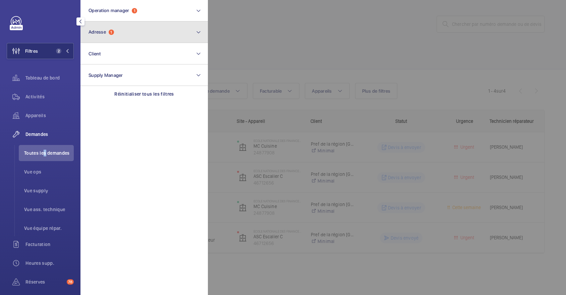
drag, startPoint x: 147, startPoint y: 32, endPoint x: 142, endPoint y: 34, distance: 5.0
click at [147, 32] on button "Adresse 1" at bounding box center [145, 31] width 128 height 21
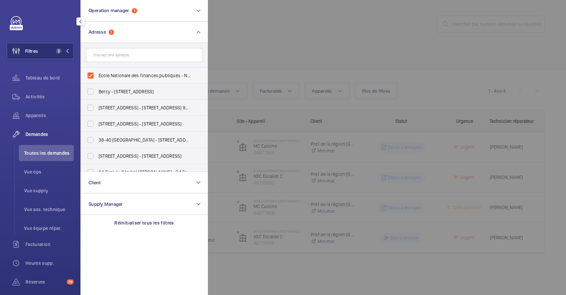
click at [90, 73] on label "Ecole Nationale des finances publiques - Noisiel - 9 Av. Pierre Mendès France, …" at bounding box center [139, 75] width 117 height 16
click at [90, 73] on input "Ecole Nationale des finances publiques - Noisiel - 9 Av. Pierre Mendès France, …" at bounding box center [90, 75] width 13 height 13
checkbox input "false"
click at [323, 25] on div at bounding box center [491, 147] width 566 height 295
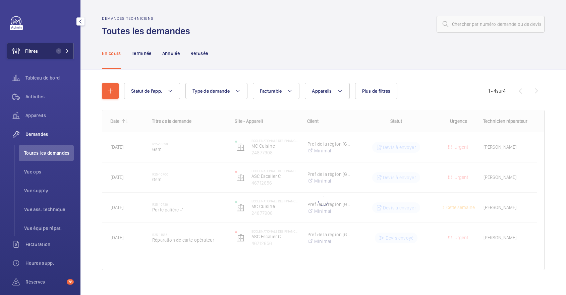
click at [36, 50] on span "Filtres" at bounding box center [31, 51] width 13 height 7
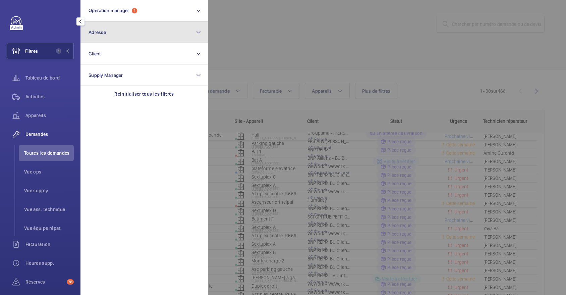
click at [115, 34] on button "Adresse" at bounding box center [145, 31] width 128 height 21
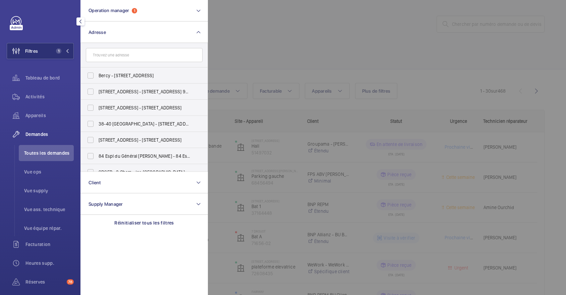
click at [113, 53] on input "text" at bounding box center [144, 55] width 117 height 14
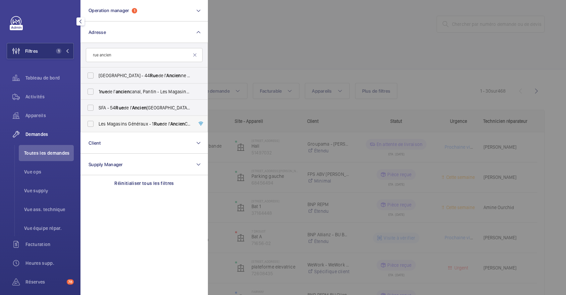
type input "rue ancien"
click at [97, 123] on label "Les Magasins Généraux - 1 Rue de l' Ancien Canal, PANTIN 93500" at bounding box center [139, 124] width 117 height 16
click at [97, 123] on input "Les Magasins Généraux - 1 Rue de l' Ancien Canal, PANTIN 93500" at bounding box center [90, 123] width 13 height 13
checkbox input "true"
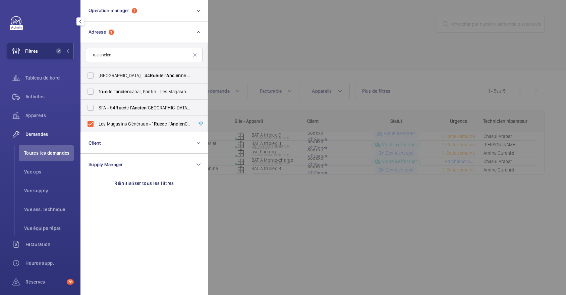
click at [333, 46] on div at bounding box center [491, 147] width 566 height 295
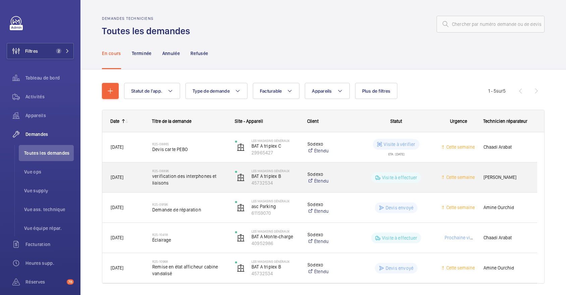
scroll to position [21, 0]
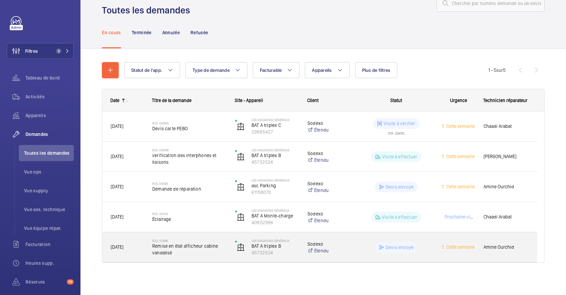
click at [179, 239] on h2 "R25-10968" at bounding box center [189, 241] width 74 height 4
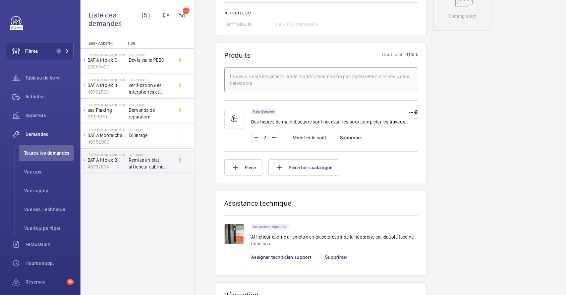
scroll to position [358, 0]
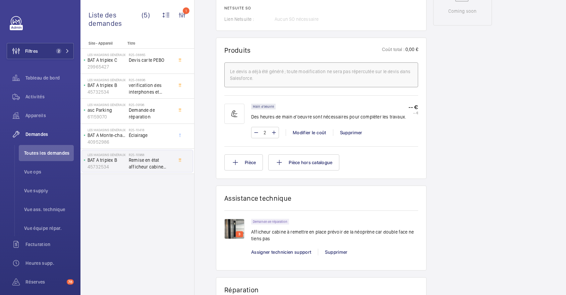
click at [240, 230] on img at bounding box center [235, 229] width 20 height 20
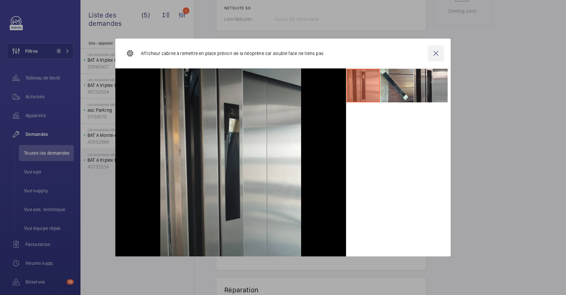
click at [438, 53] on wm-front-icon-button at bounding box center [436, 53] width 16 height 16
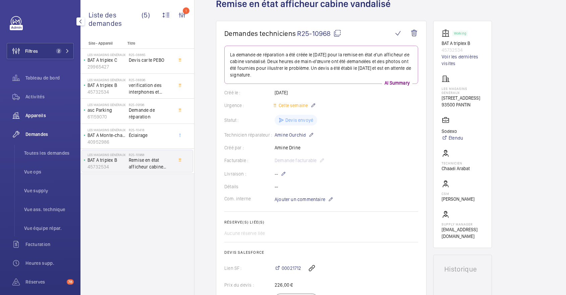
scroll to position [0, 0]
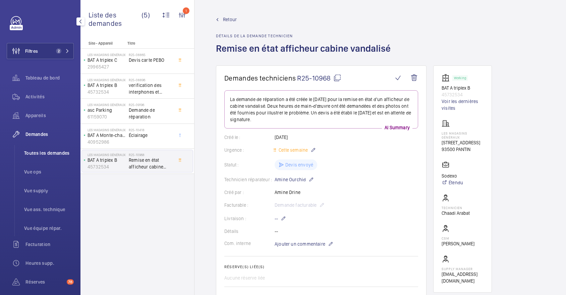
click at [37, 153] on span "Toutes les demandes" at bounding box center [49, 153] width 50 height 7
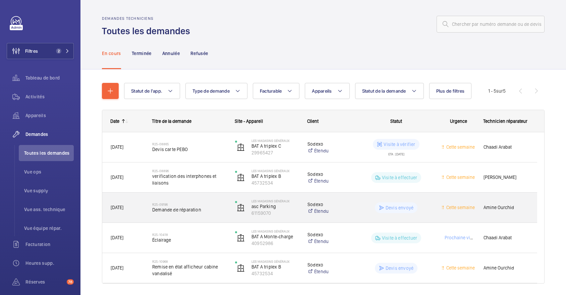
click at [212, 193] on div "R25-09196 Demande de réparation" at bounding box center [185, 208] width 82 height 30
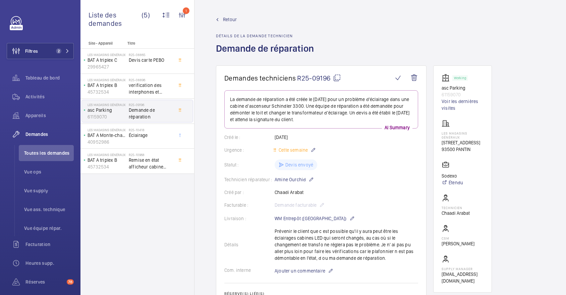
click at [232, 16] on span "Retour" at bounding box center [230, 19] width 14 height 7
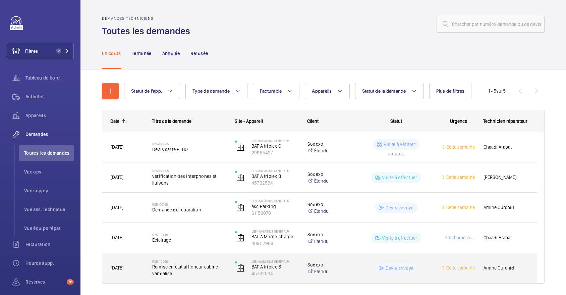
scroll to position [21, 0]
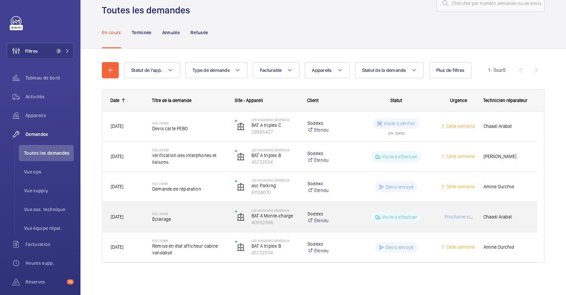
click at [205, 209] on div "R25-10418 Éclairage" at bounding box center [189, 216] width 74 height 19
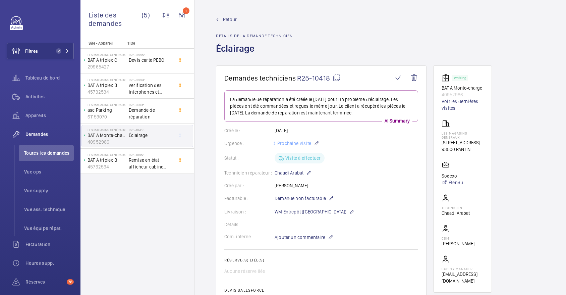
click at [228, 18] on span "Retour" at bounding box center [230, 19] width 14 height 7
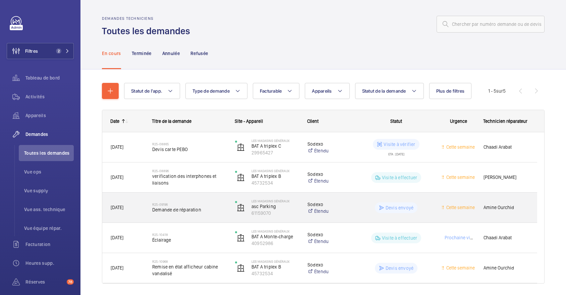
scroll to position [21, 0]
